Goal: Communication & Community: Participate in discussion

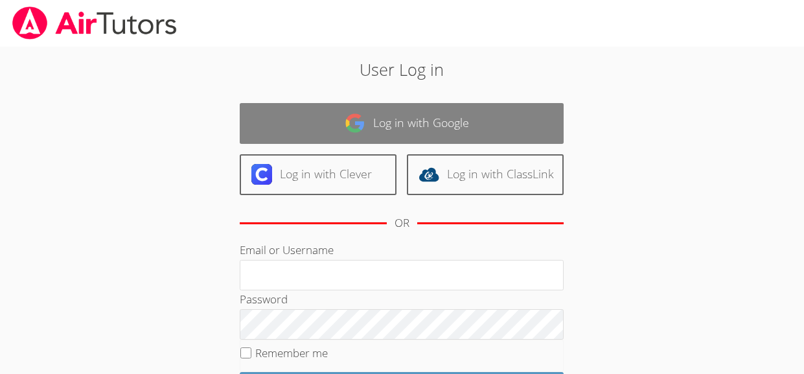
click at [320, 136] on link "Log in with Google" at bounding box center [402, 123] width 324 height 41
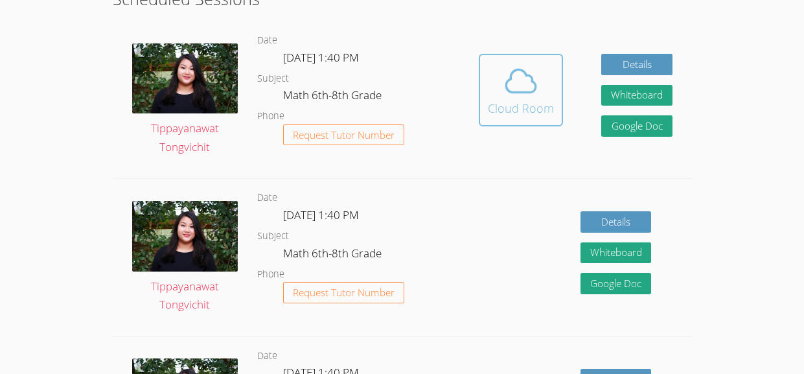
scroll to position [355, 0]
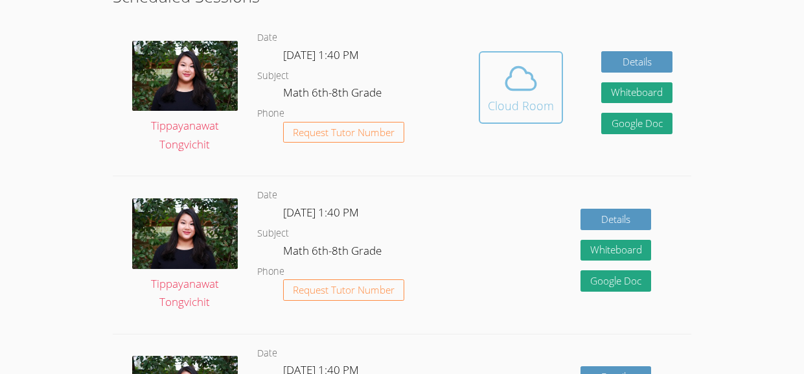
click at [534, 106] on div "Cloud Room" at bounding box center [521, 105] width 66 height 18
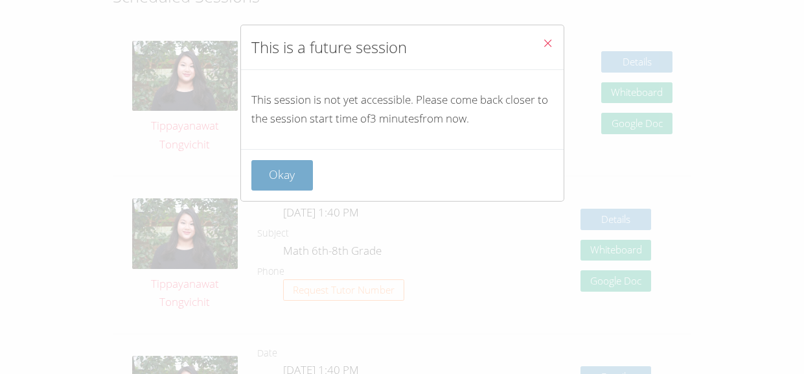
click at [271, 184] on button "Okay" at bounding box center [282, 175] width 62 height 30
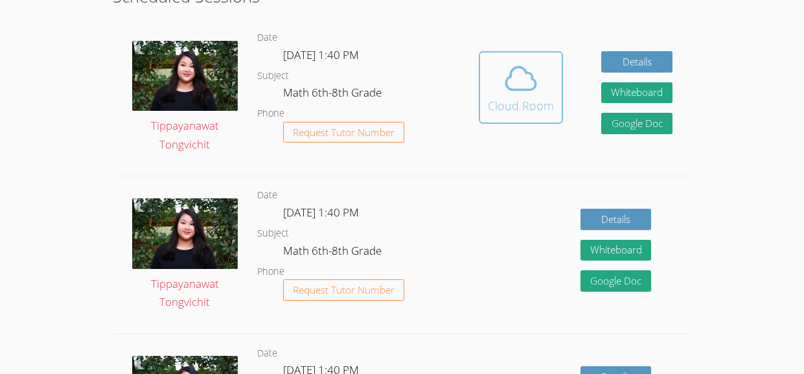
click at [537, 106] on div "Cloud Room" at bounding box center [521, 105] width 66 height 18
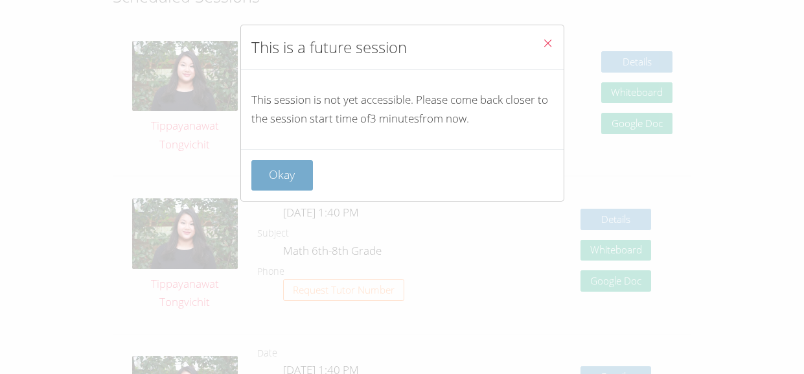
click at [279, 164] on button "Okay" at bounding box center [282, 175] width 62 height 30
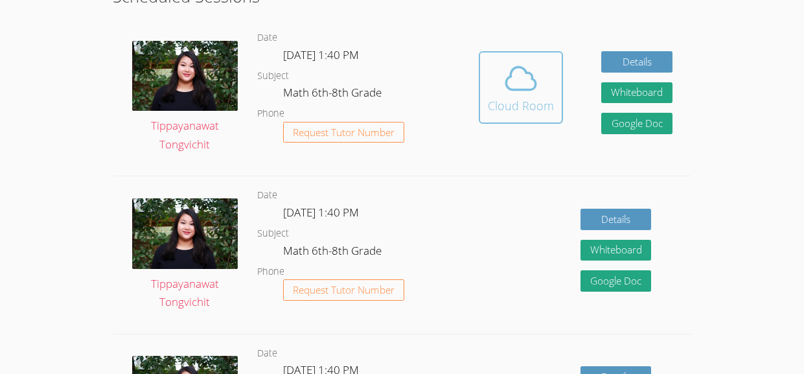
click at [499, 63] on span at bounding box center [521, 78] width 66 height 36
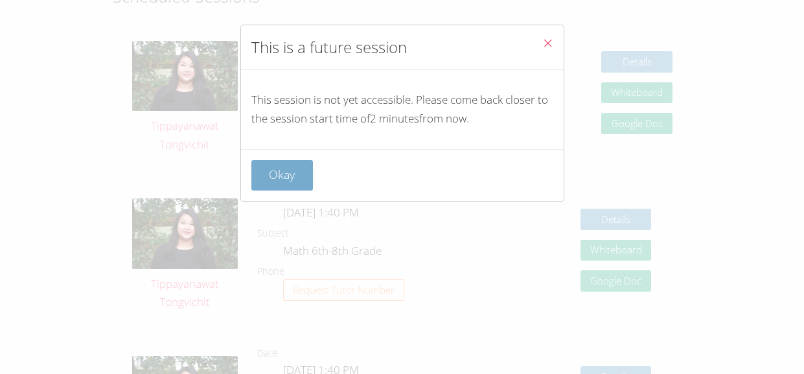
click at [271, 176] on button "Okay" at bounding box center [282, 175] width 62 height 30
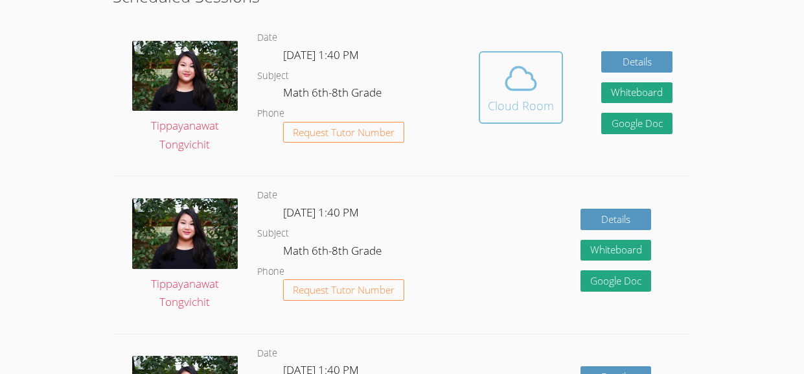
click at [504, 91] on icon at bounding box center [520, 78] width 36 height 36
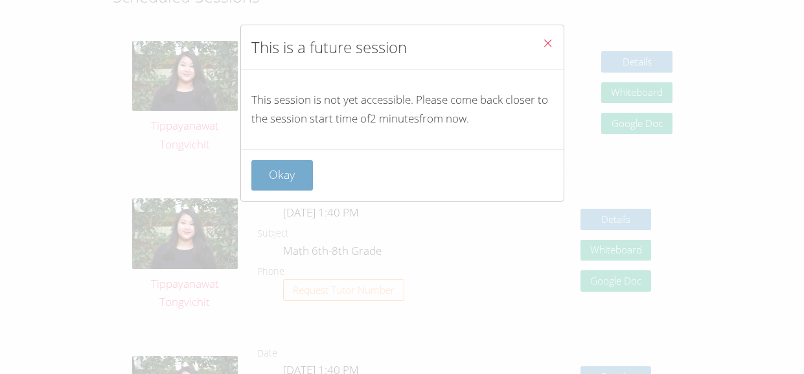
click at [275, 179] on button "Okay" at bounding box center [282, 175] width 62 height 30
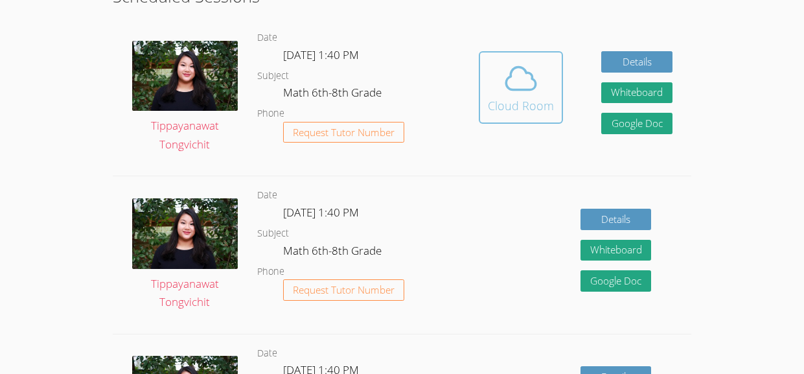
click at [507, 85] on icon at bounding box center [521, 78] width 30 height 23
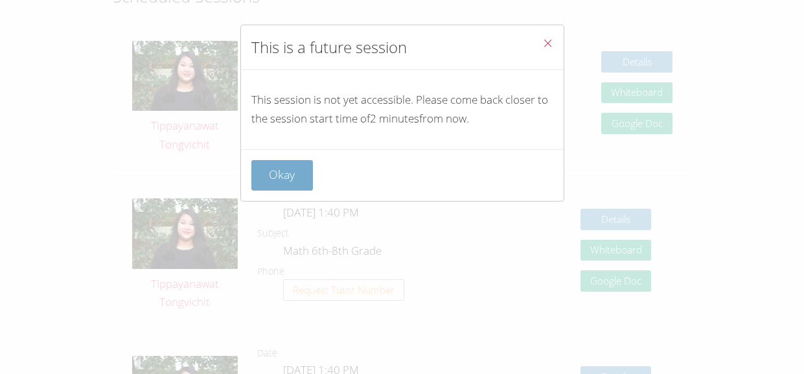
click at [288, 171] on button "Okay" at bounding box center [282, 175] width 62 height 30
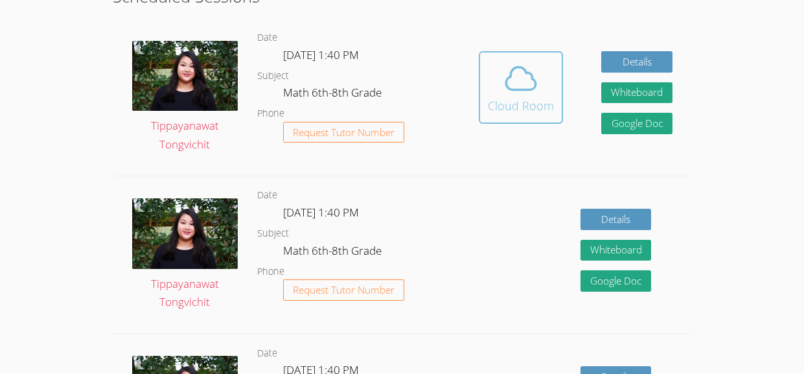
click at [497, 113] on div "Cloud Room" at bounding box center [521, 105] width 66 height 18
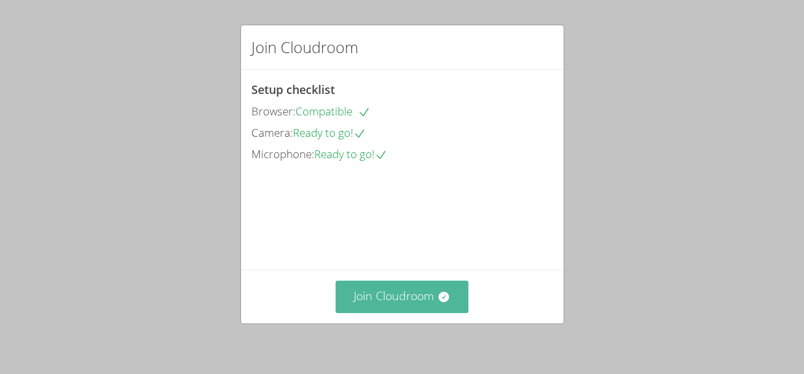
click at [403, 303] on button "Join Cloudroom" at bounding box center [401, 296] width 133 height 32
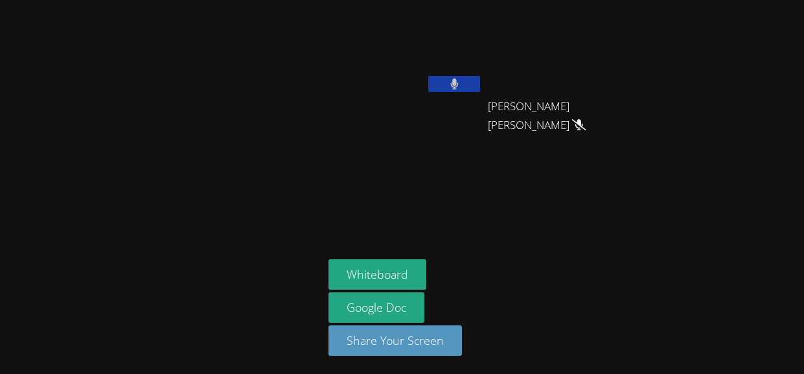
click at [436, 85] on button at bounding box center [454, 84] width 52 height 16
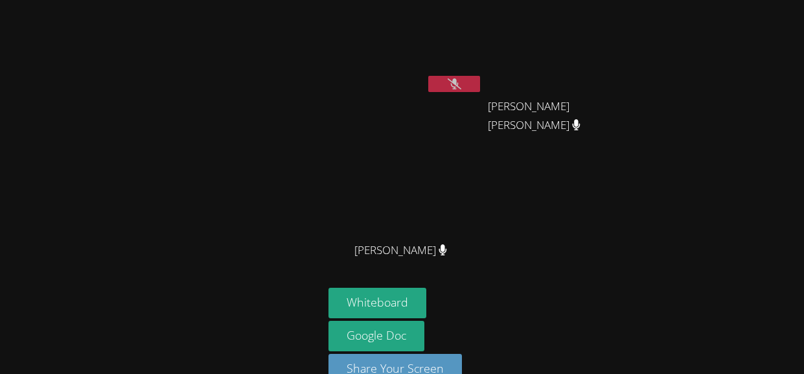
click at [459, 88] on icon at bounding box center [454, 83] width 14 height 11
click at [457, 83] on icon at bounding box center [454, 83] width 8 height 11
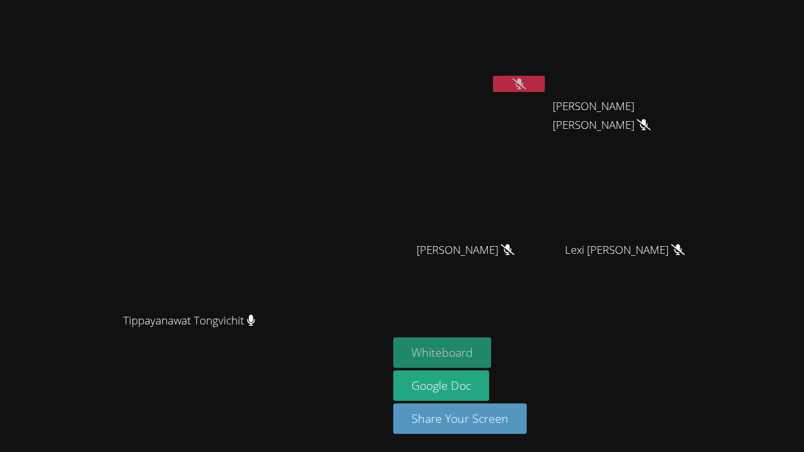
click at [448, 339] on button "Whiteboard" at bounding box center [442, 352] width 98 height 30
click at [547, 74] on video at bounding box center [470, 48] width 154 height 87
click at [526, 83] on icon at bounding box center [519, 83] width 14 height 11
